Goal: Transaction & Acquisition: Purchase product/service

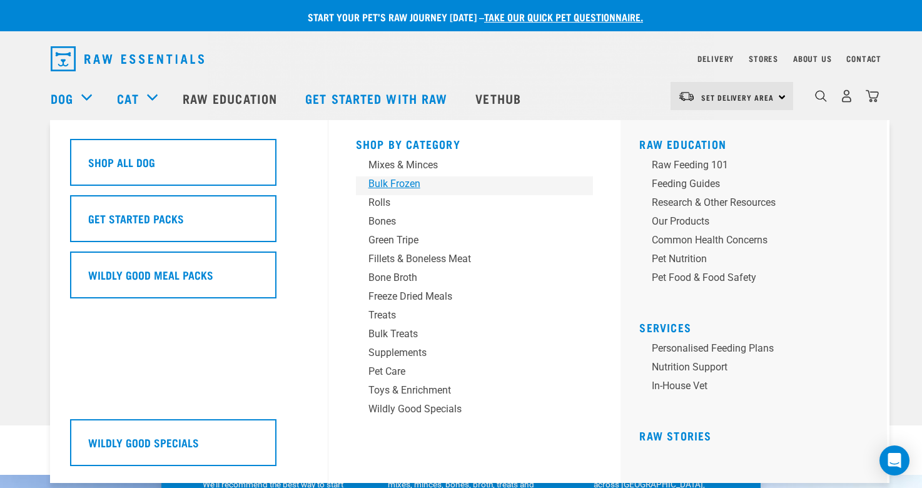
click at [400, 184] on div "Bulk Frozen" at bounding box center [466, 183] width 195 height 15
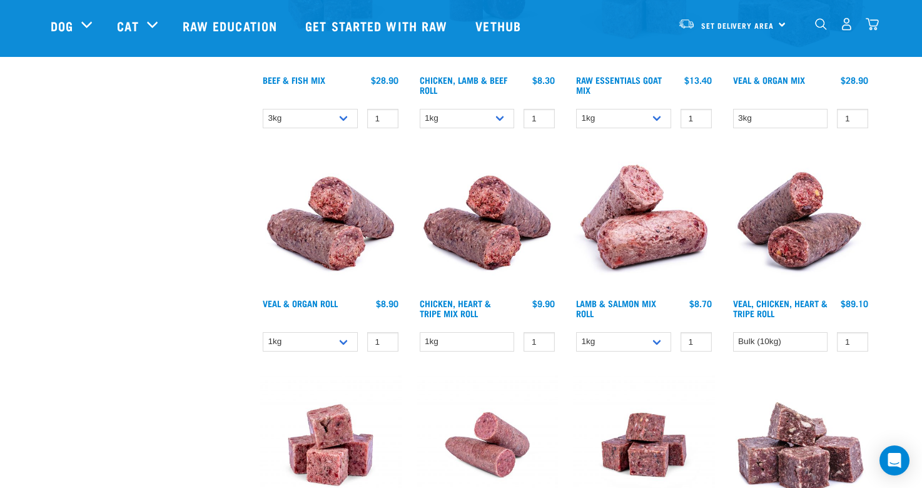
scroll to position [516, 0]
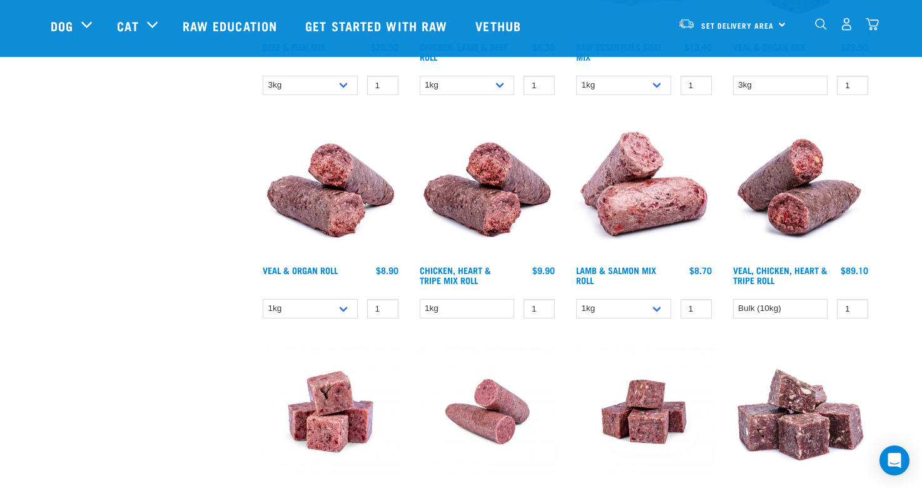
click at [646, 219] on img at bounding box center [644, 189] width 142 height 142
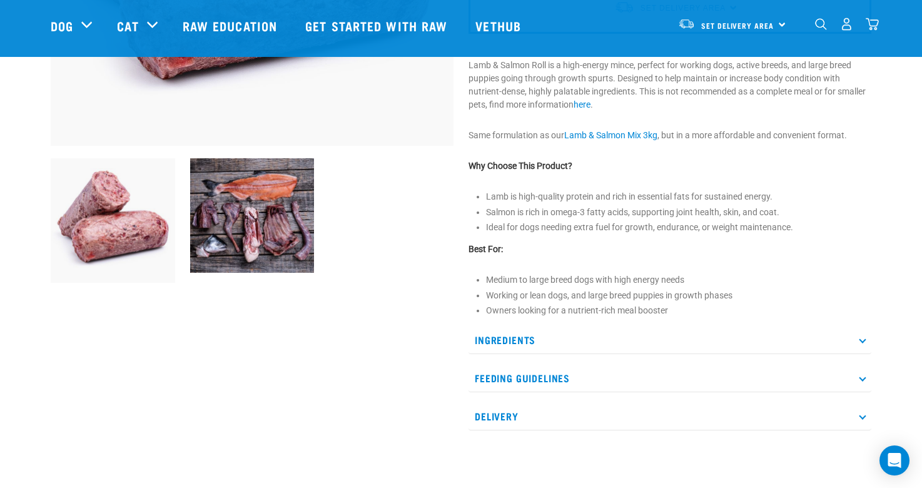
scroll to position [407, 0]
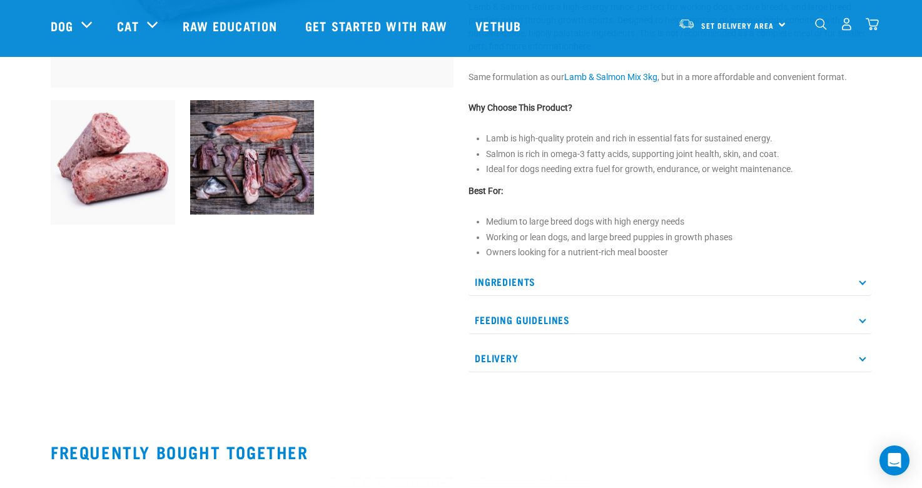
click at [858, 282] on p "Ingredients" at bounding box center [670, 282] width 403 height 28
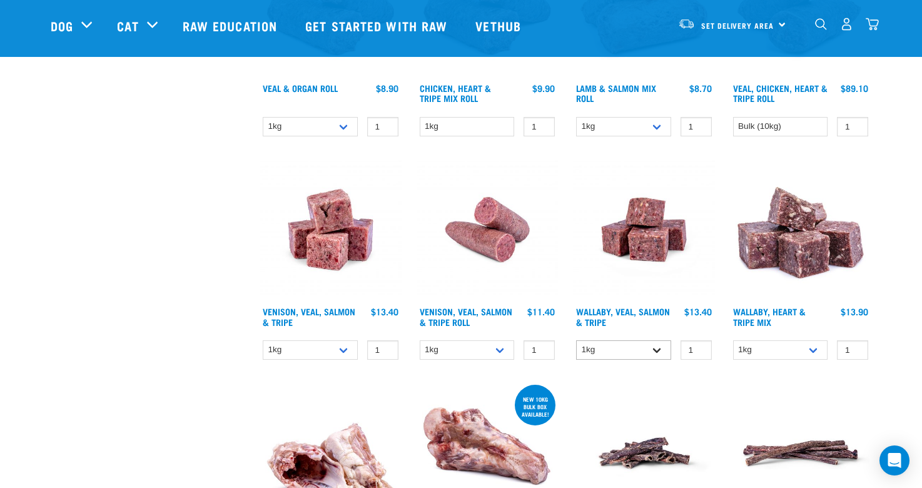
scroll to position [702, 0]
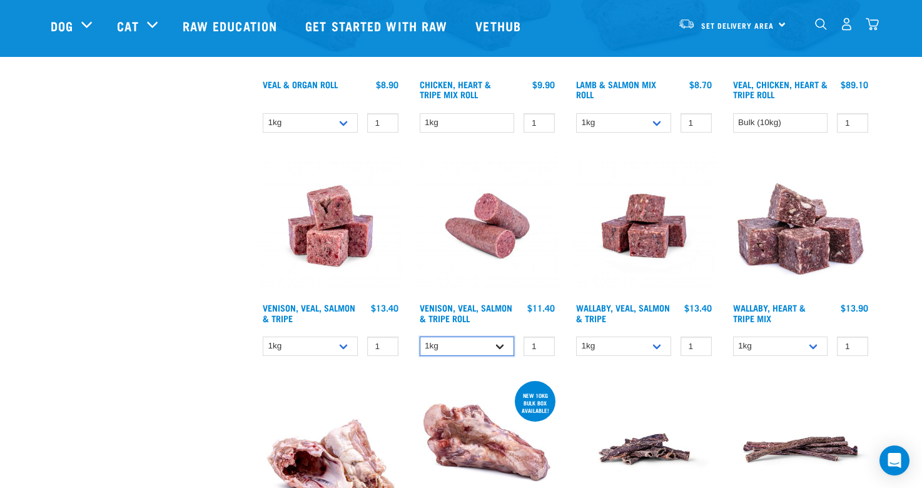
click at [504, 347] on select "1kg Bulk (10kg)" at bounding box center [467, 346] width 95 height 19
select select "336057"
click at [420, 337] on select "1kg Bulk (10kg)" at bounding box center [467, 346] width 95 height 19
click at [457, 310] on link "Venison, Veal, Salmon & Tripe Roll" at bounding box center [466, 312] width 93 height 14
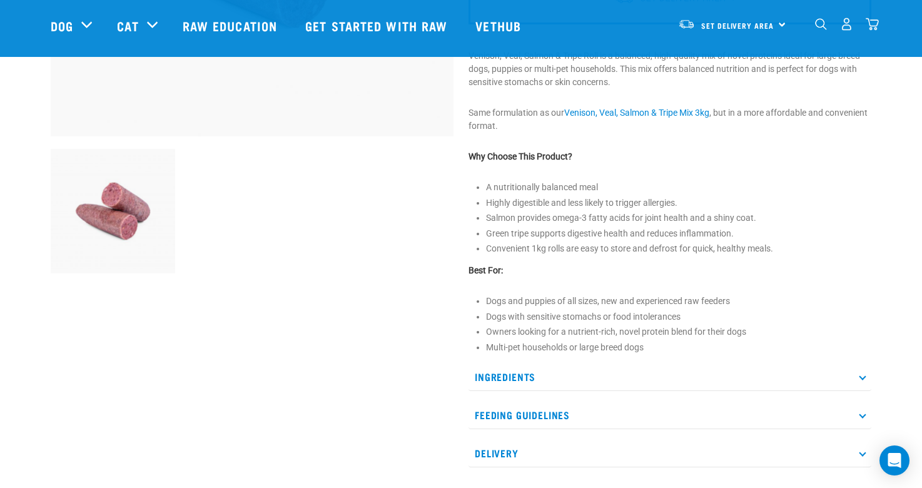
scroll to position [375, 0]
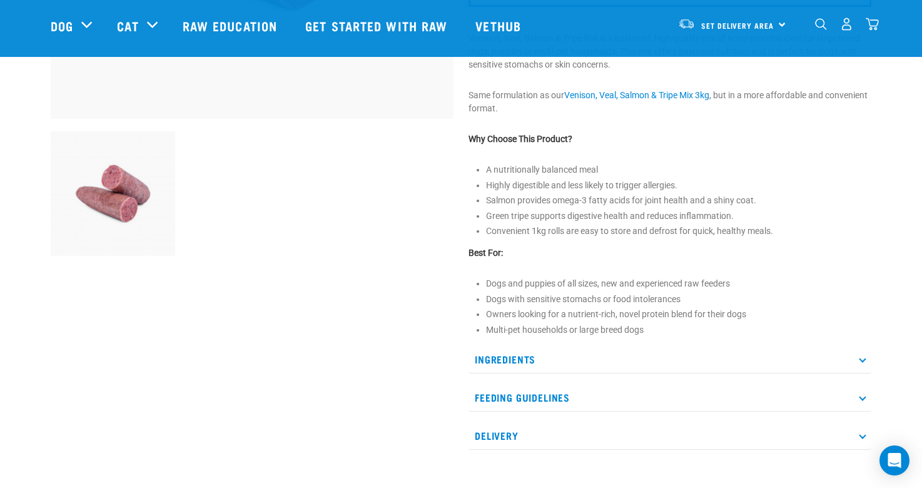
click at [858, 364] on p "Ingredients" at bounding box center [670, 359] width 403 height 28
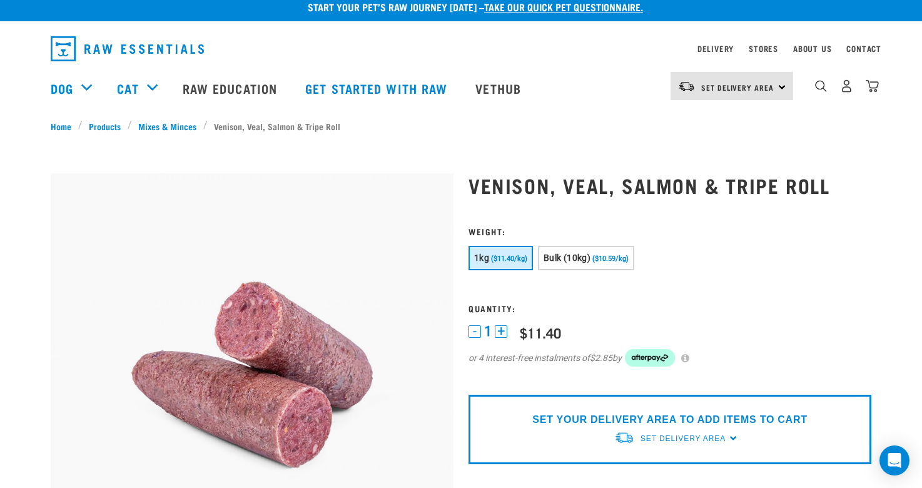
scroll to position [0, 0]
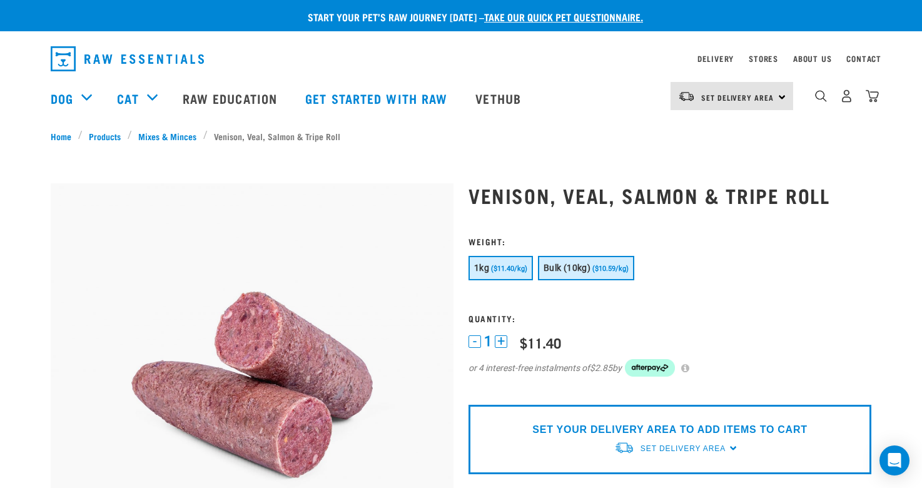
click at [590, 275] on button "Bulk (10kg) ($10.59/kg)" at bounding box center [586, 268] width 96 height 24
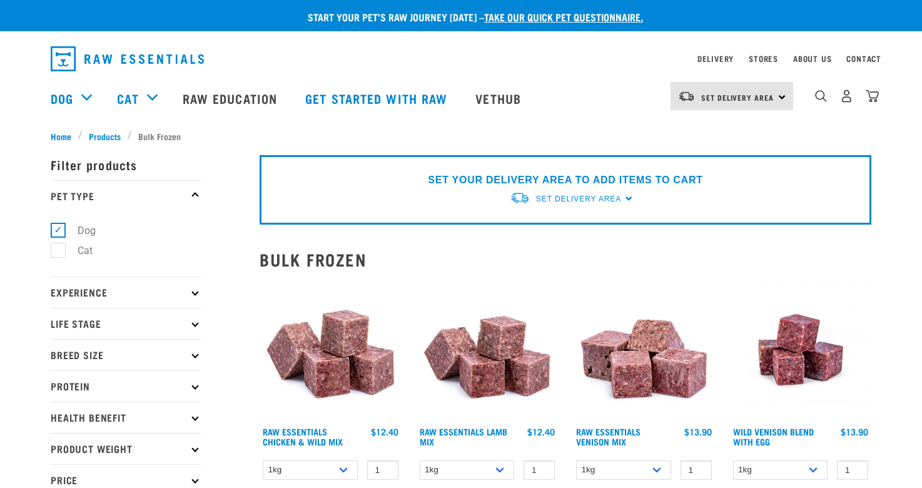
select select "336057"
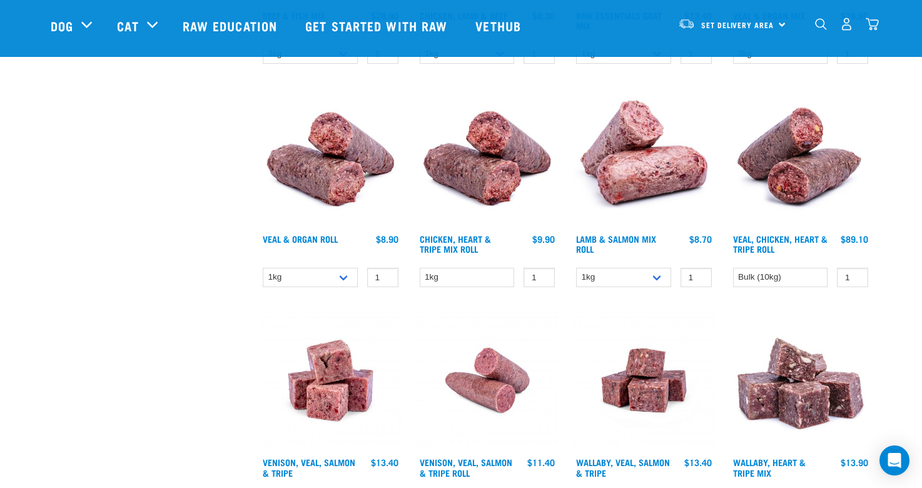
scroll to position [528, 0]
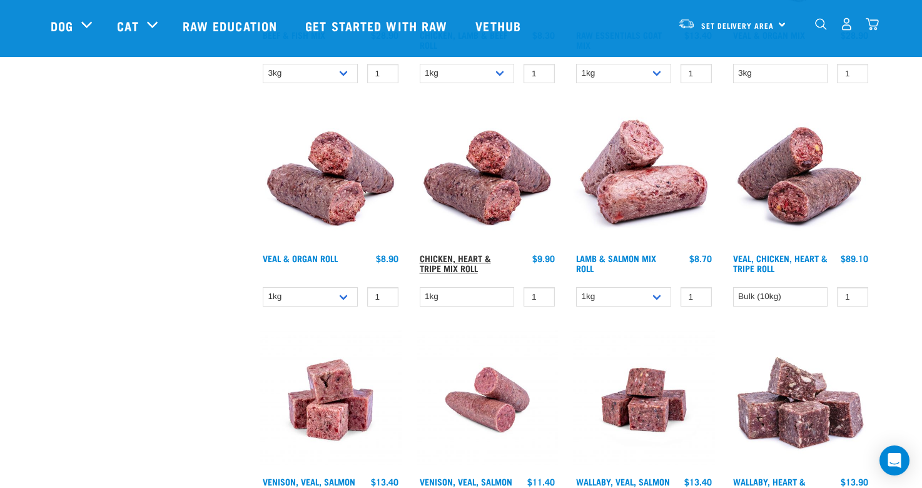
click at [459, 267] on link "Chicken, Heart & Tripe Mix Roll" at bounding box center [455, 263] width 71 height 14
